Goal: Task Accomplishment & Management: Use online tool/utility

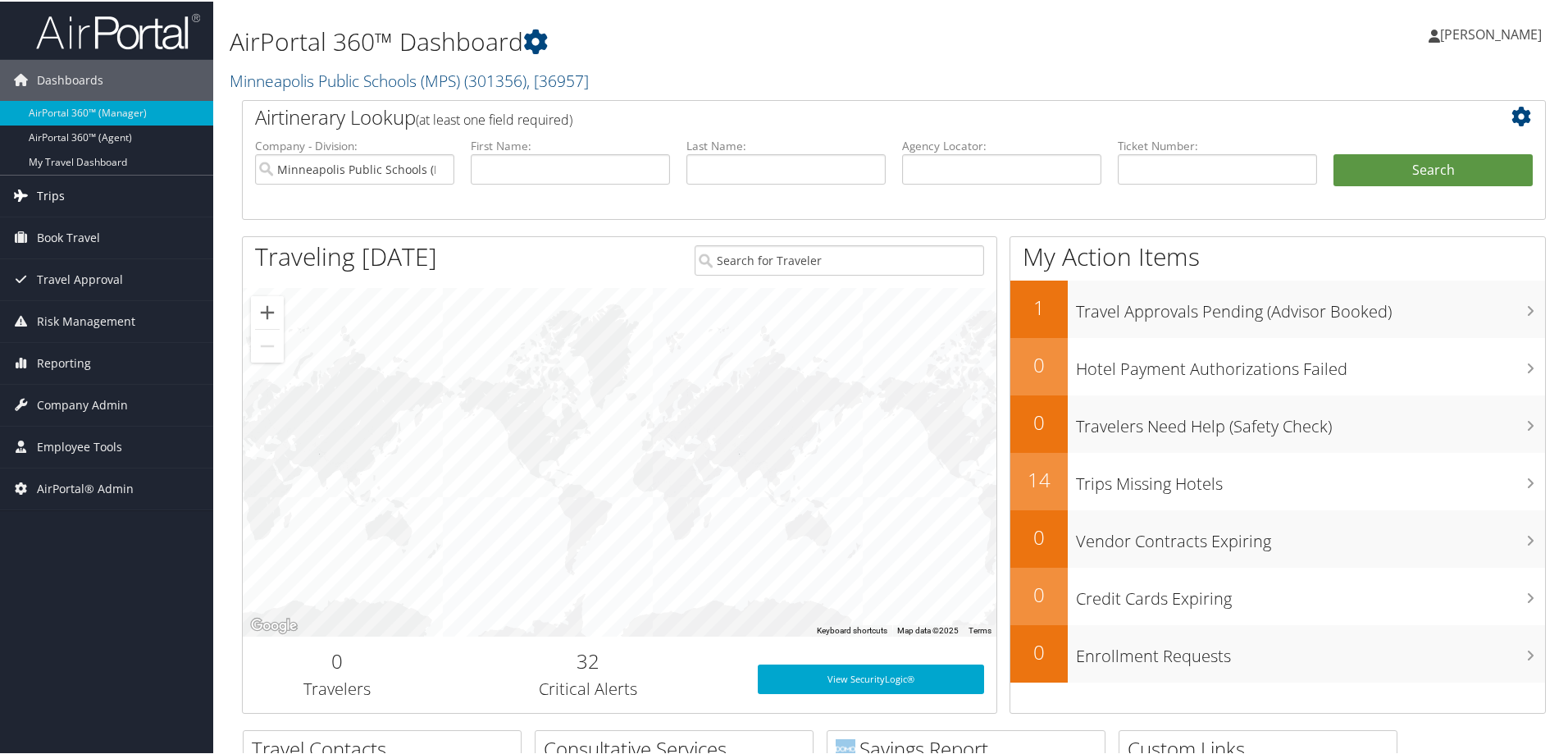
click at [103, 195] on link "Trips" at bounding box center [107, 193] width 213 height 41
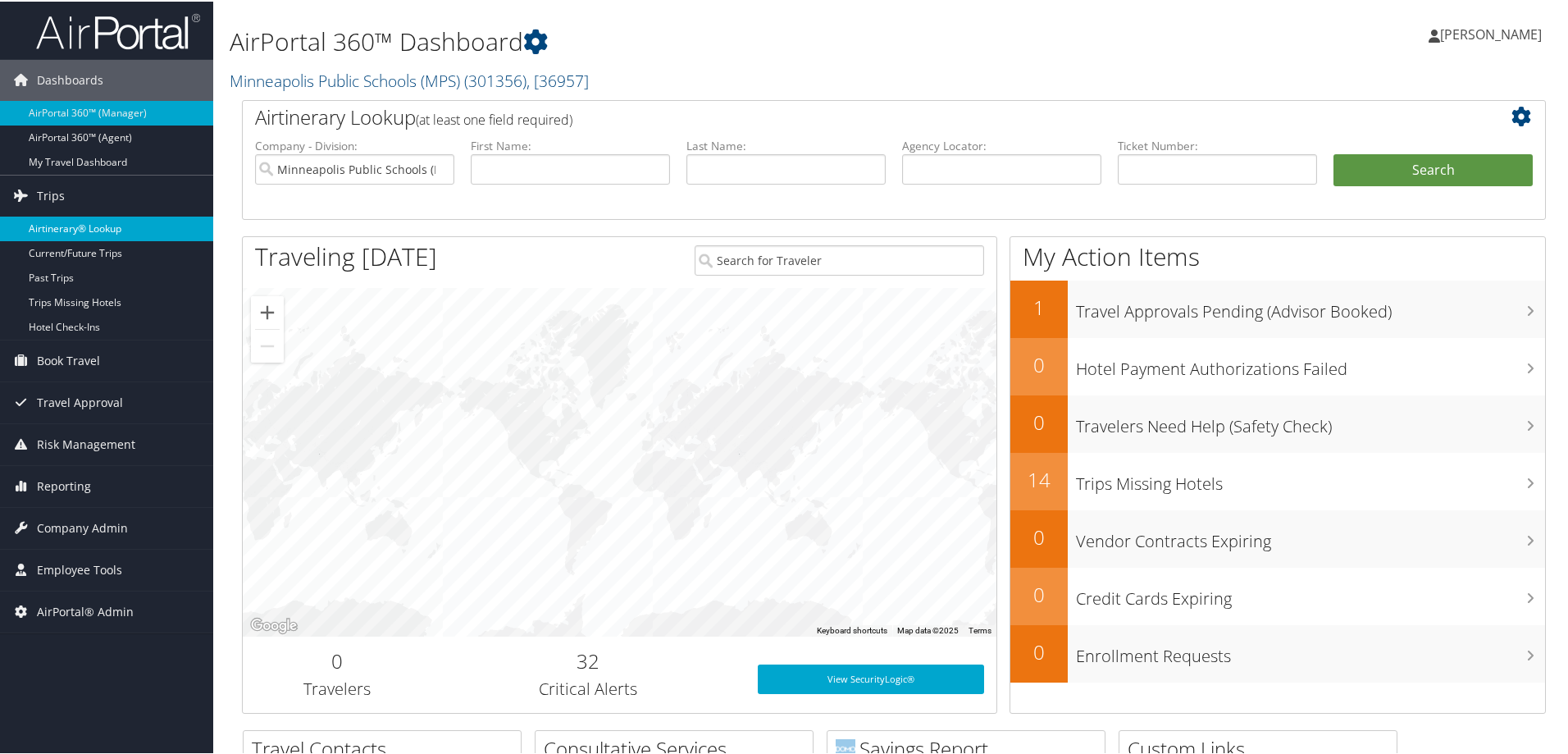
click at [87, 219] on link "Airtinerary® Lookup" at bounding box center [107, 227] width 213 height 25
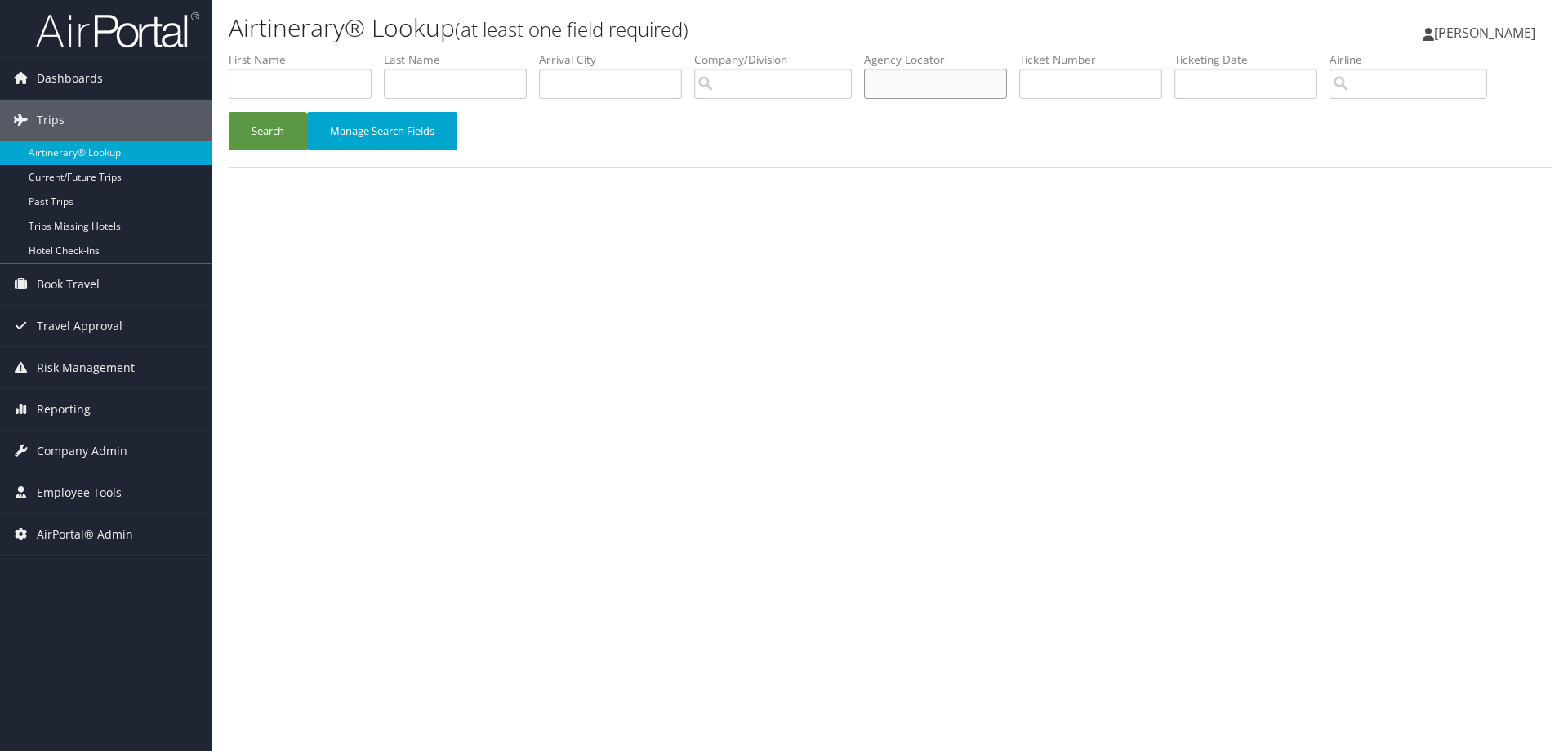
click at [917, 79] on input "text" at bounding box center [935, 83] width 143 height 30
paste input "980069474"
type input "980069474"
drag, startPoint x: 954, startPoint y: 89, endPoint x: 712, endPoint y: 101, distance: 242.3
click at [714, 52] on ul "First Name Last Name Departure City Arrival City Company/Division Airport/City …" at bounding box center [890, 52] width 1324 height 0
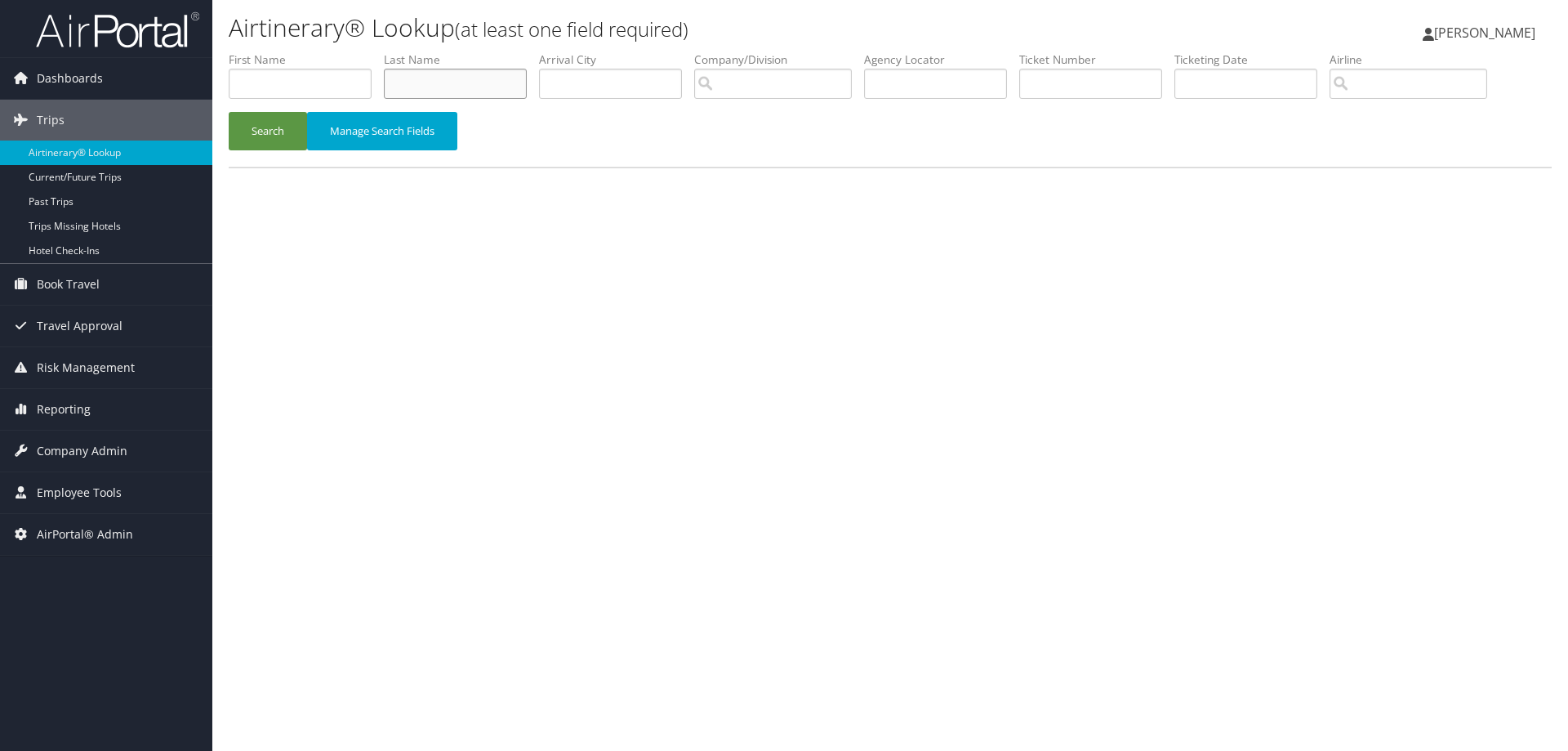
click at [399, 85] on input "text" at bounding box center [456, 83] width 143 height 30
type input "bacci"
drag, startPoint x: 259, startPoint y: 106, endPoint x: 261, endPoint y: 122, distance: 16.1
click at [259, 107] on li "First Name" at bounding box center [306, 81] width 155 height 60
click at [265, 123] on button "Search" at bounding box center [267, 131] width 78 height 39
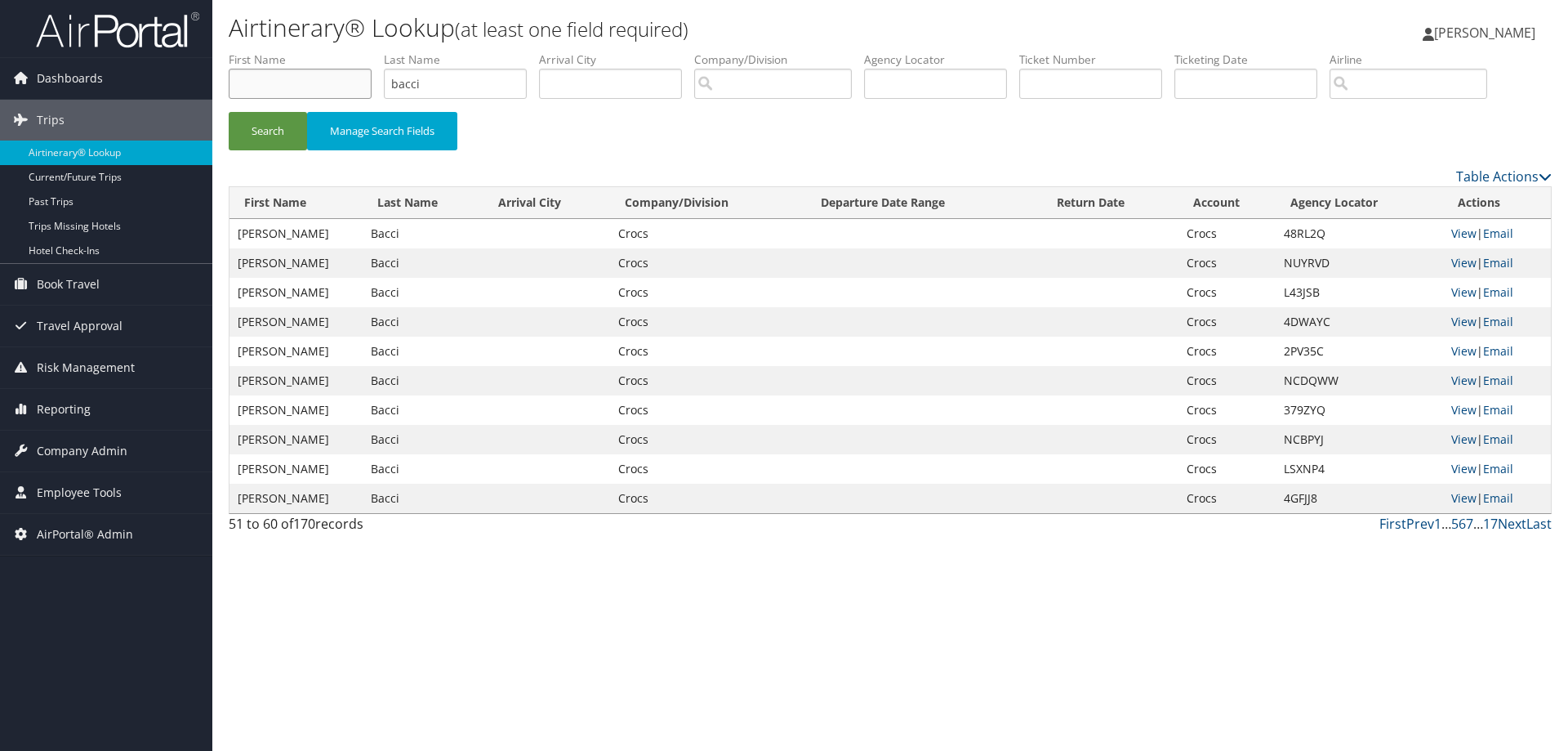
click at [331, 88] on input "text" at bounding box center [300, 83] width 143 height 30
type input "[PERSON_NAME]"
click at [241, 130] on button "Search" at bounding box center [267, 131] width 78 height 39
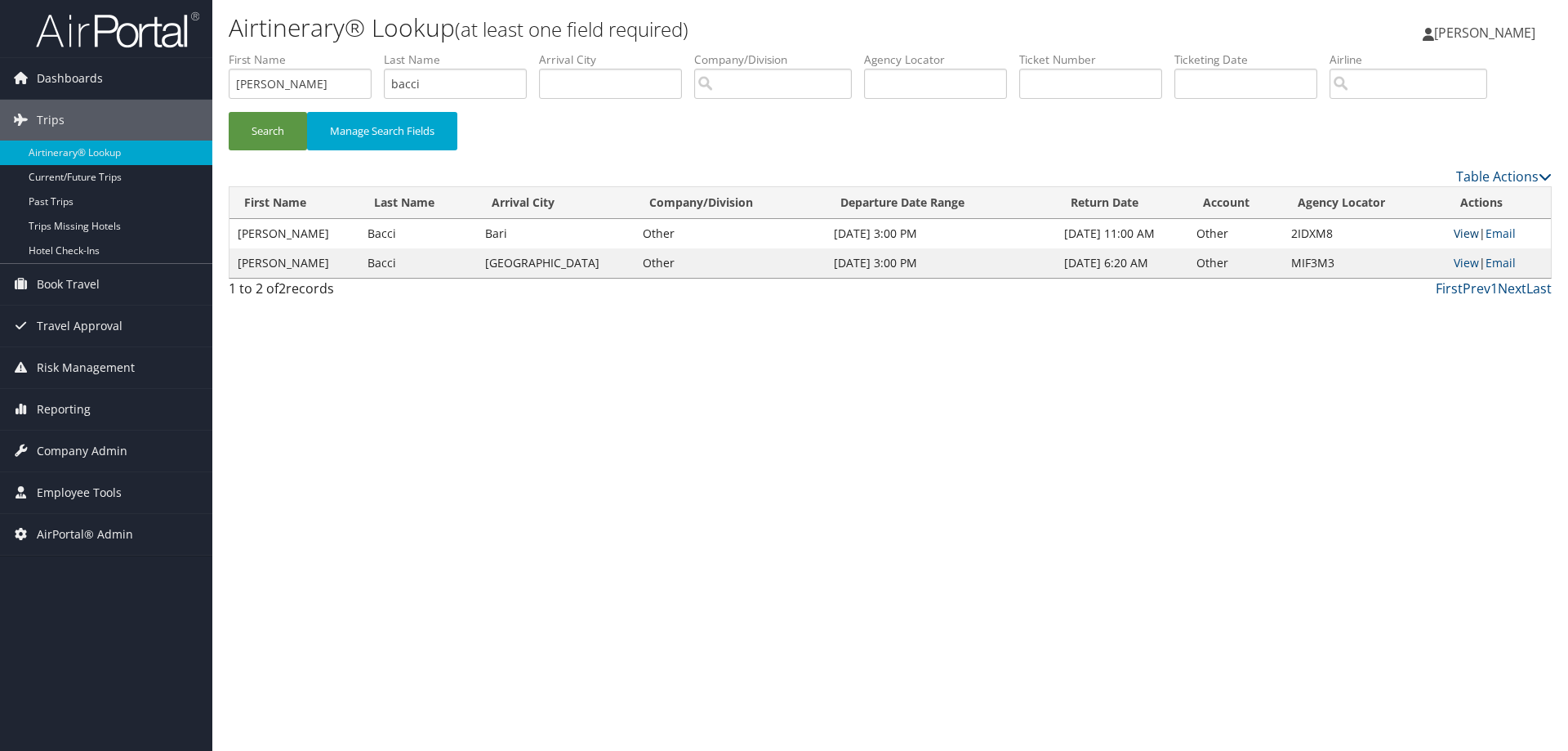
click at [1470, 229] on link "View" at bounding box center [1467, 233] width 26 height 16
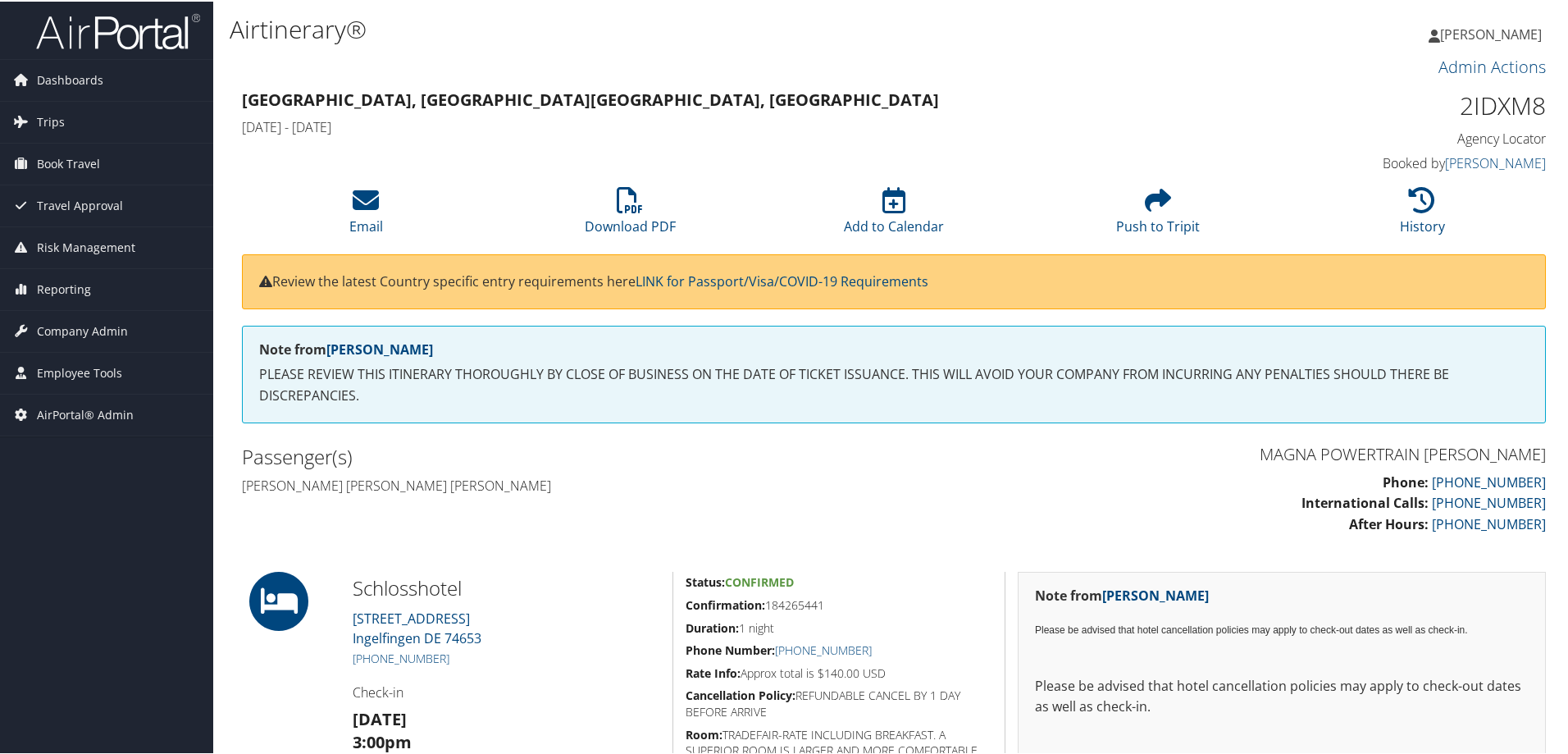
click at [1487, 100] on h1 "2IDXM8" at bounding box center [1392, 104] width 307 height 35
copy h1 "2IDXM8"
